Goal: Browse casually

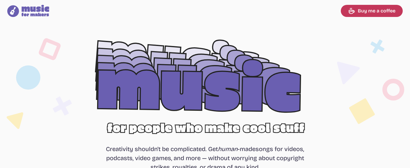
select select "most popular"
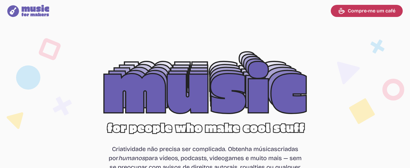
click at [32, 6] on icon "Music for Makers logo" at bounding box center [28, 11] width 42 height 12
click at [30, 12] on icon "Music for Makers logo" at bounding box center [28, 11] width 42 height 12
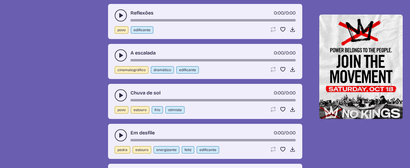
scroll to position [182, 0]
